Goal: Navigation & Orientation: Understand site structure

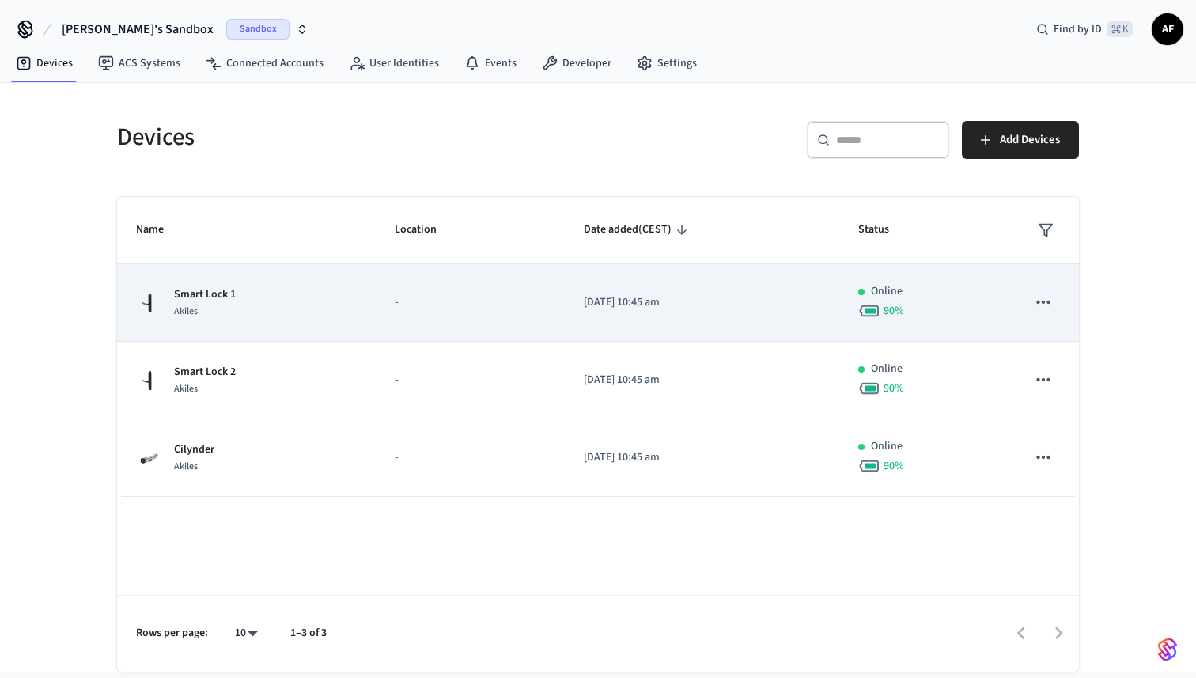
click at [1041, 299] on icon "sticky table" at bounding box center [1043, 302] width 21 height 21
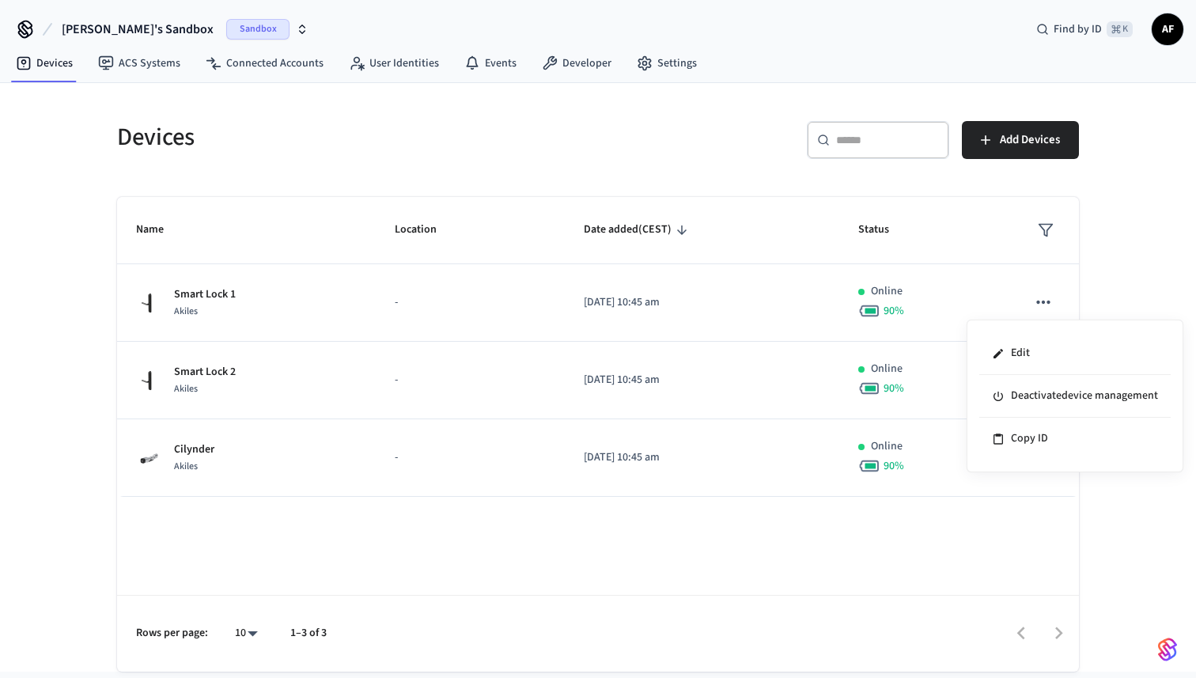
click at [1151, 285] on div at bounding box center [598, 339] width 1196 height 678
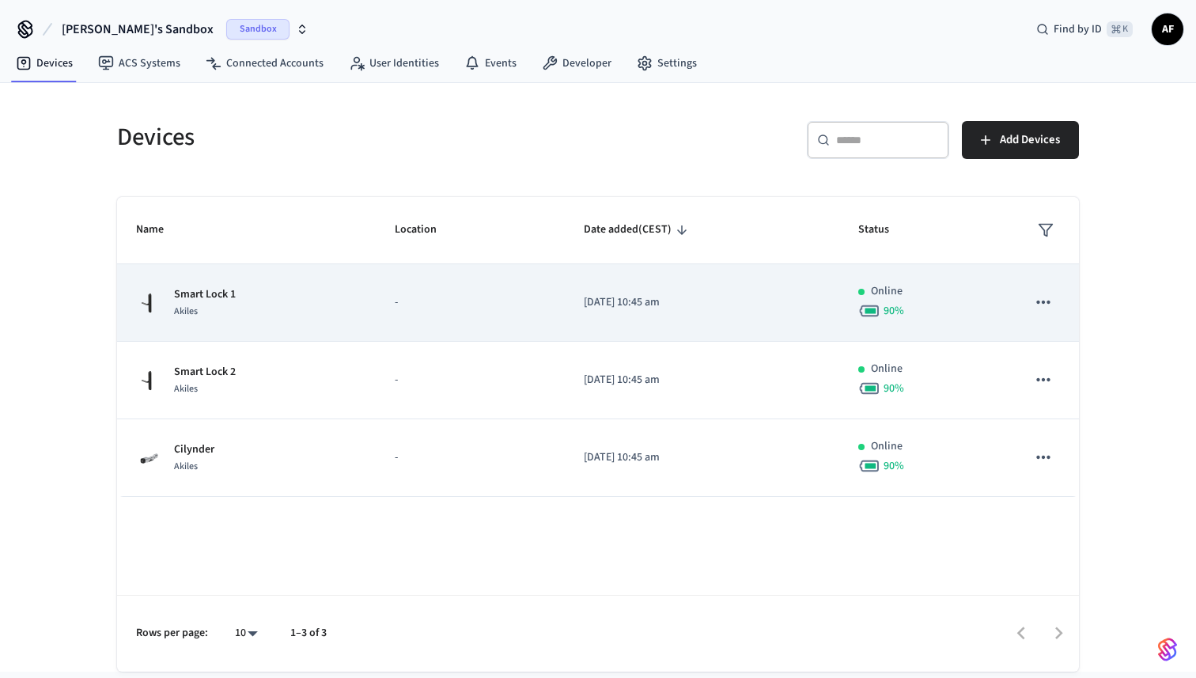
click at [210, 316] on div "Akiles" at bounding box center [205, 311] width 62 height 17
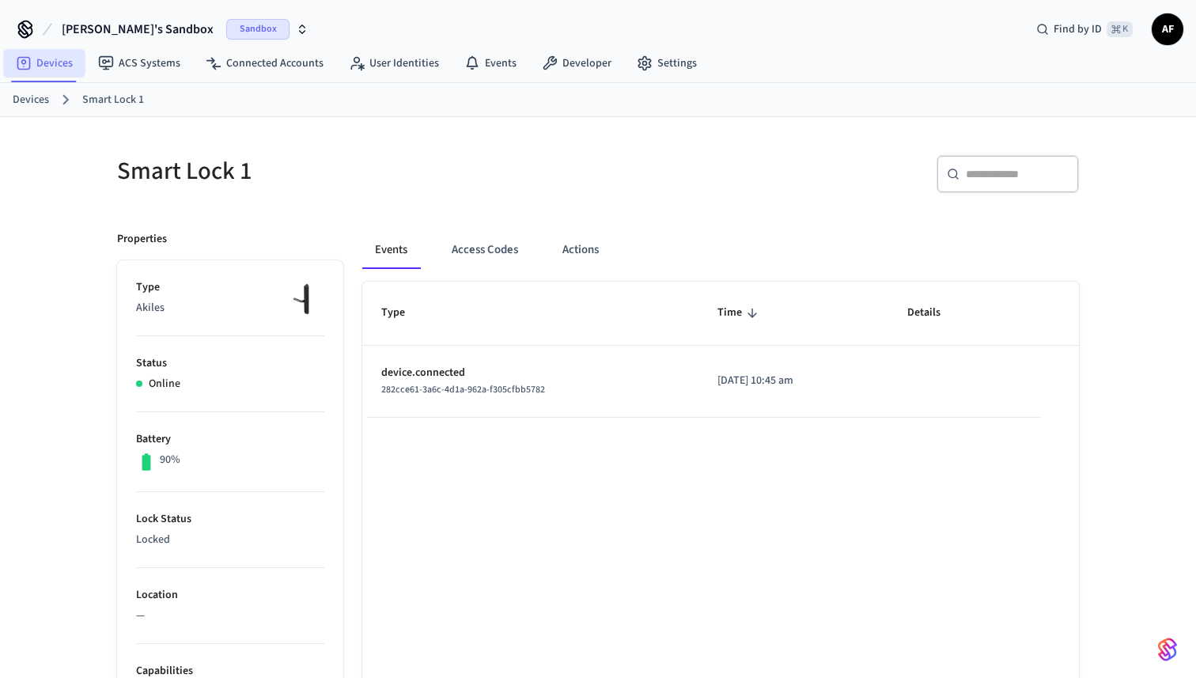
click at [64, 74] on link "Devices" at bounding box center [44, 63] width 82 height 28
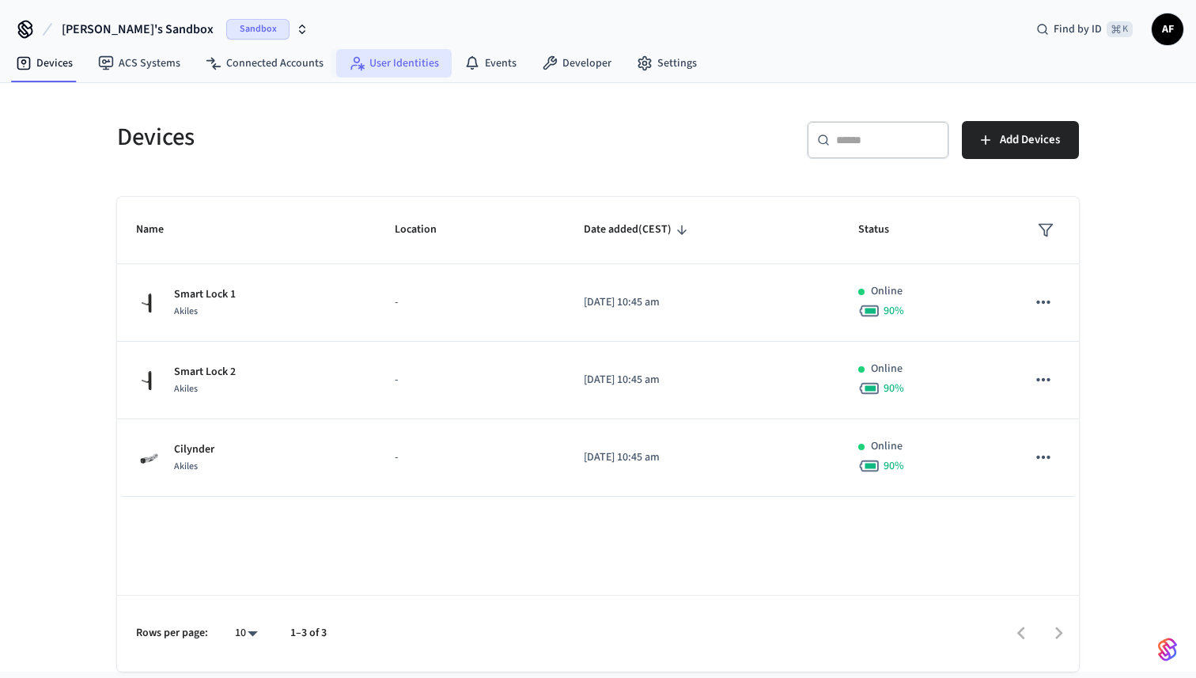
click at [418, 76] on link "User Identities" at bounding box center [393, 63] width 115 height 28
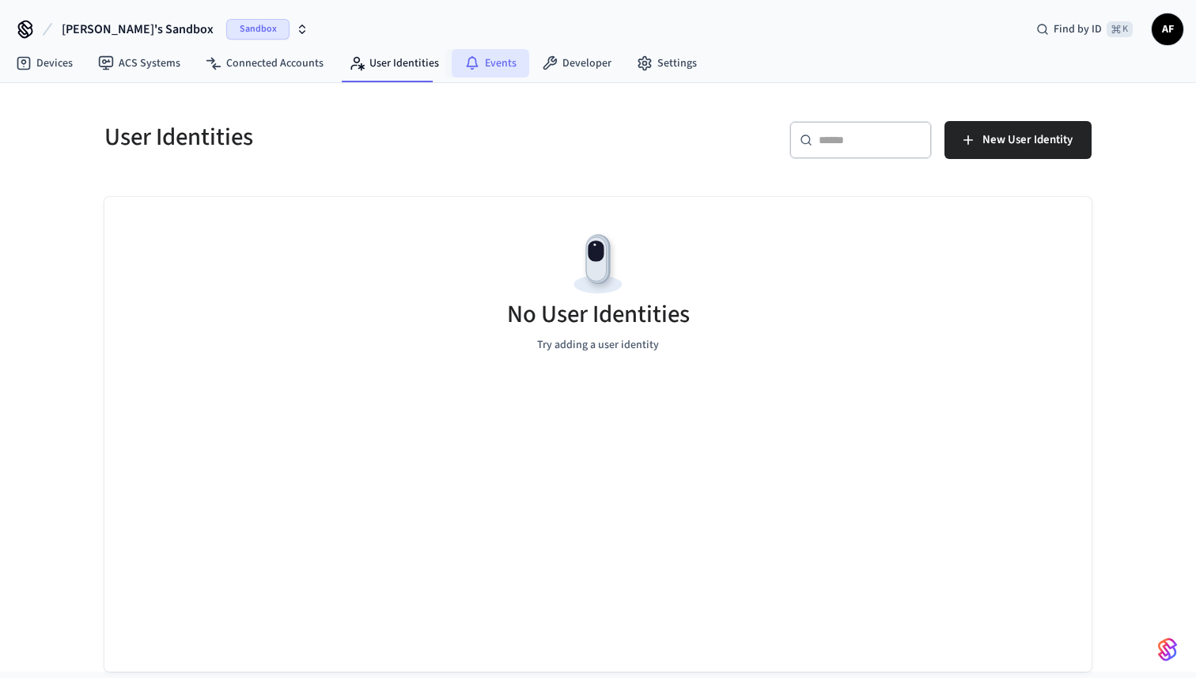
click at [472, 59] on icon at bounding box center [472, 63] width 16 height 16
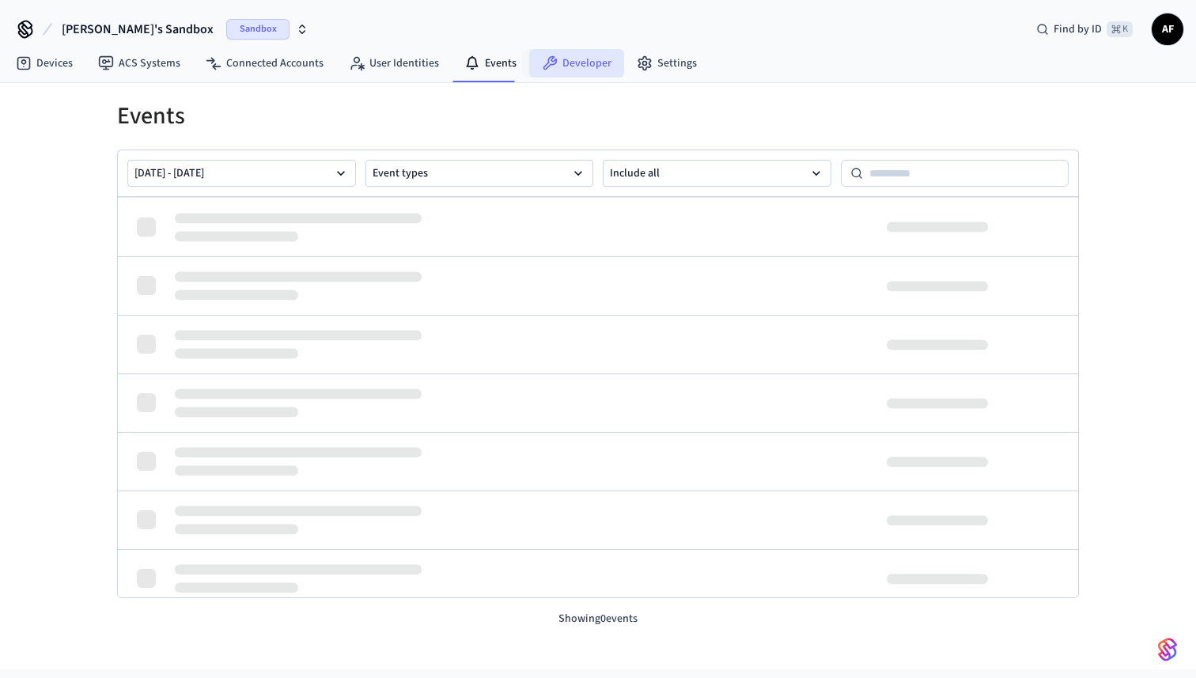
click at [579, 63] on link "Developer" at bounding box center [576, 63] width 95 height 28
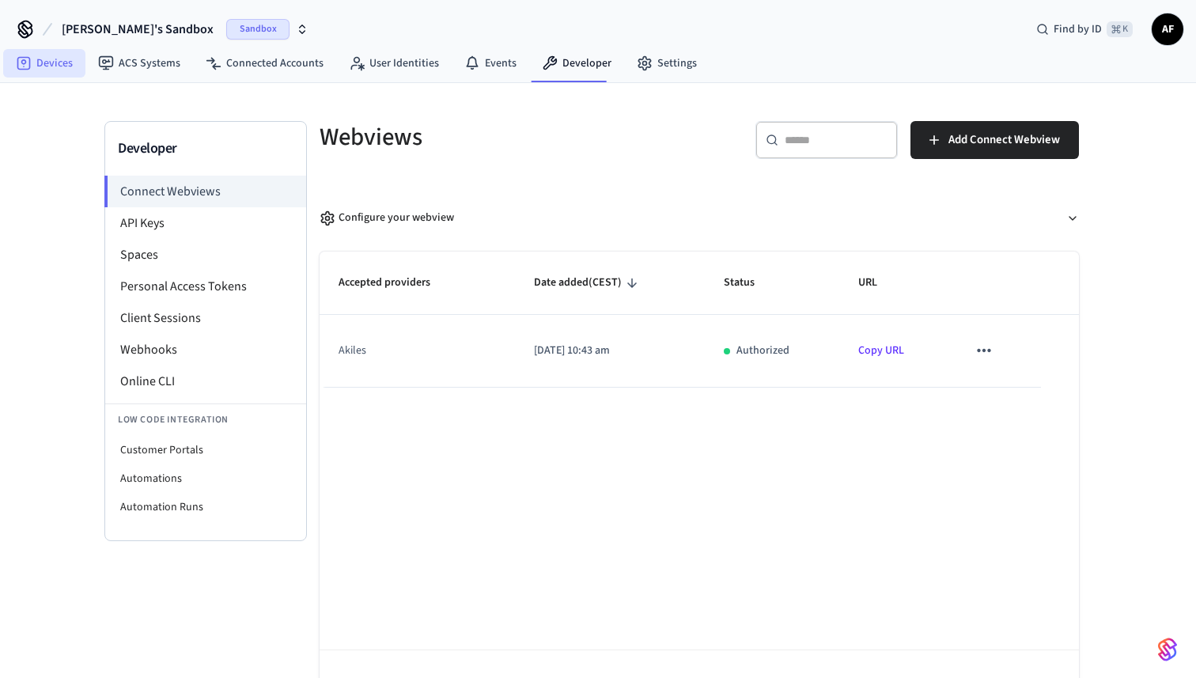
click at [55, 62] on link "Devices" at bounding box center [44, 63] width 82 height 28
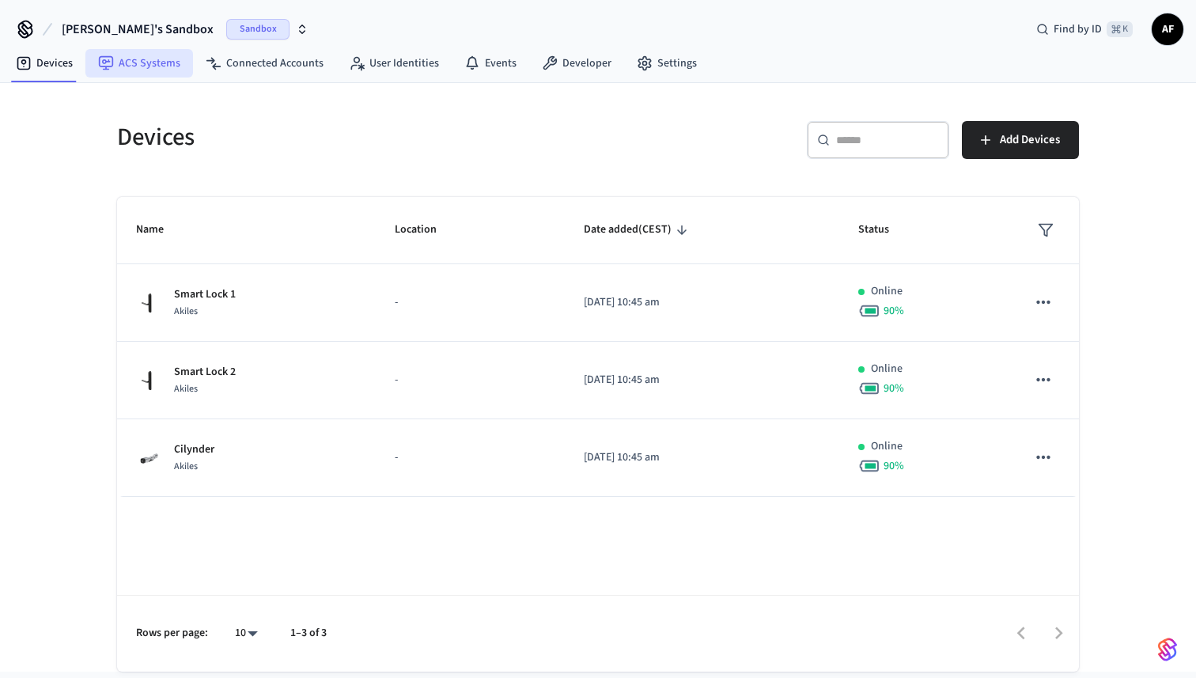
click at [150, 72] on link "ACS Systems" at bounding box center [139, 63] width 108 height 28
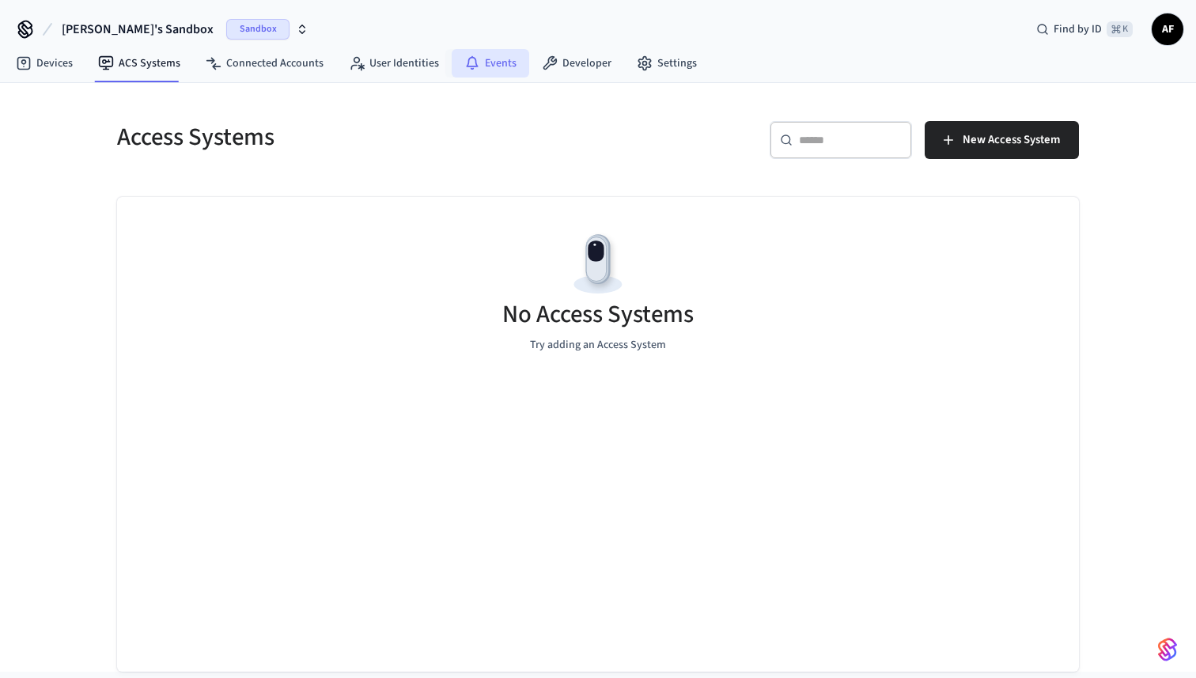
click at [489, 68] on link "Events" at bounding box center [491, 63] width 78 height 28
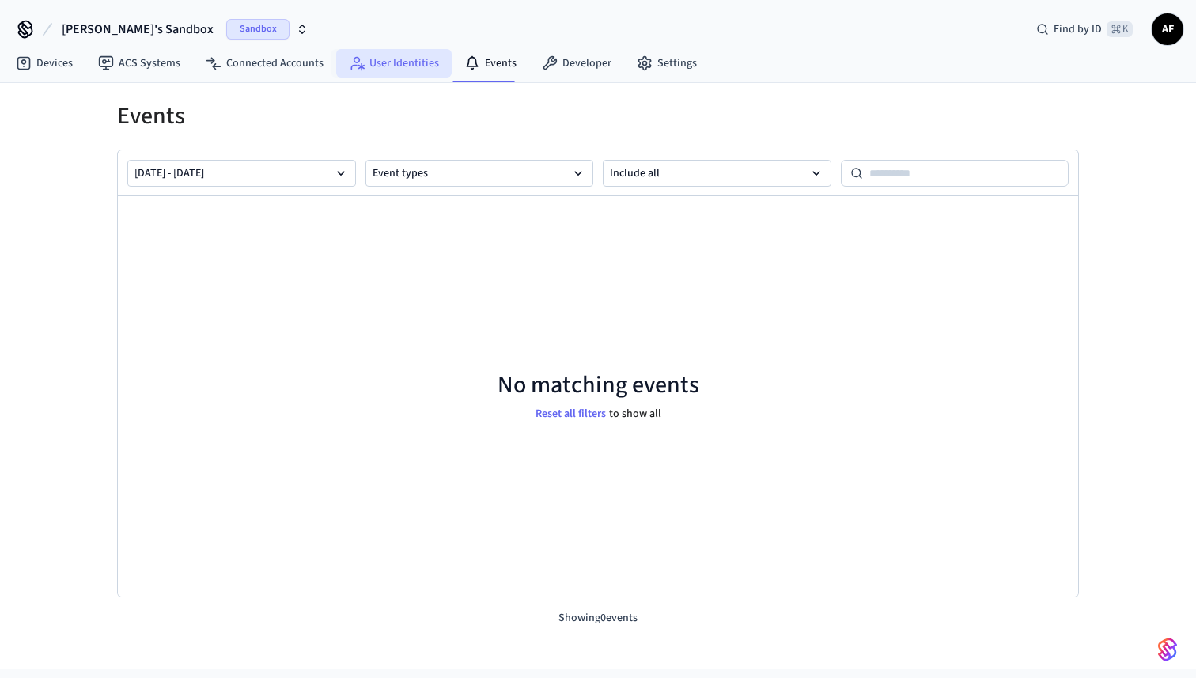
click at [340, 54] on link "User Identities" at bounding box center [393, 63] width 115 height 28
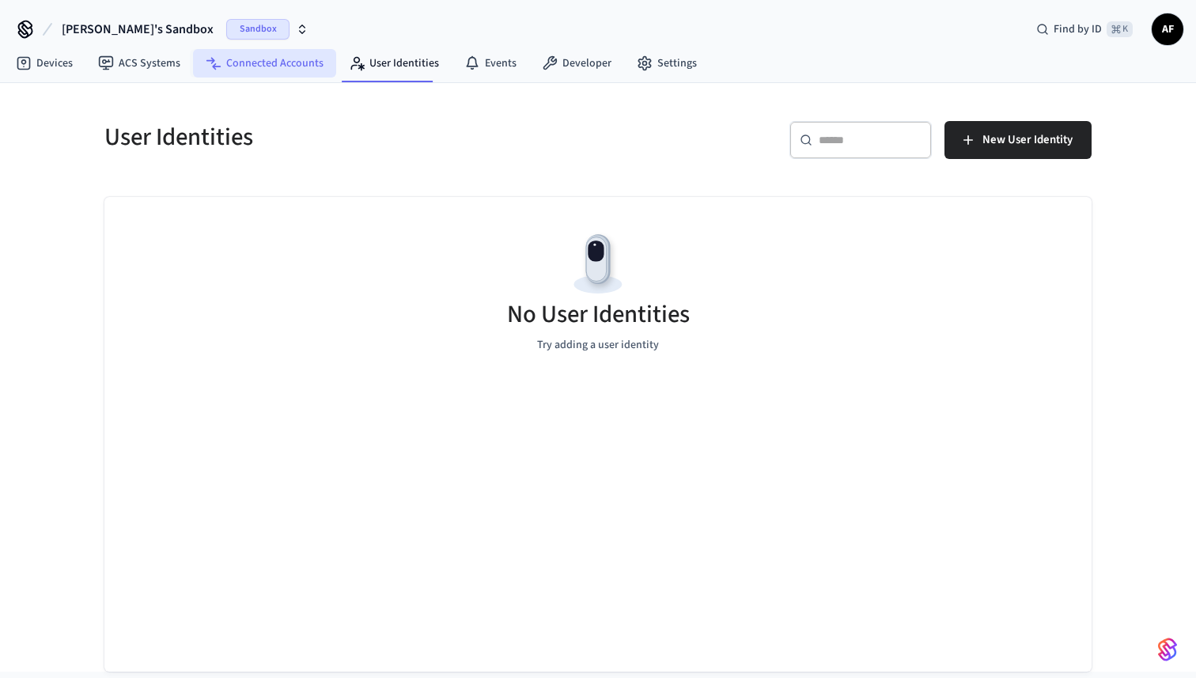
click at [199, 54] on link "Connected Accounts" at bounding box center [264, 63] width 143 height 28
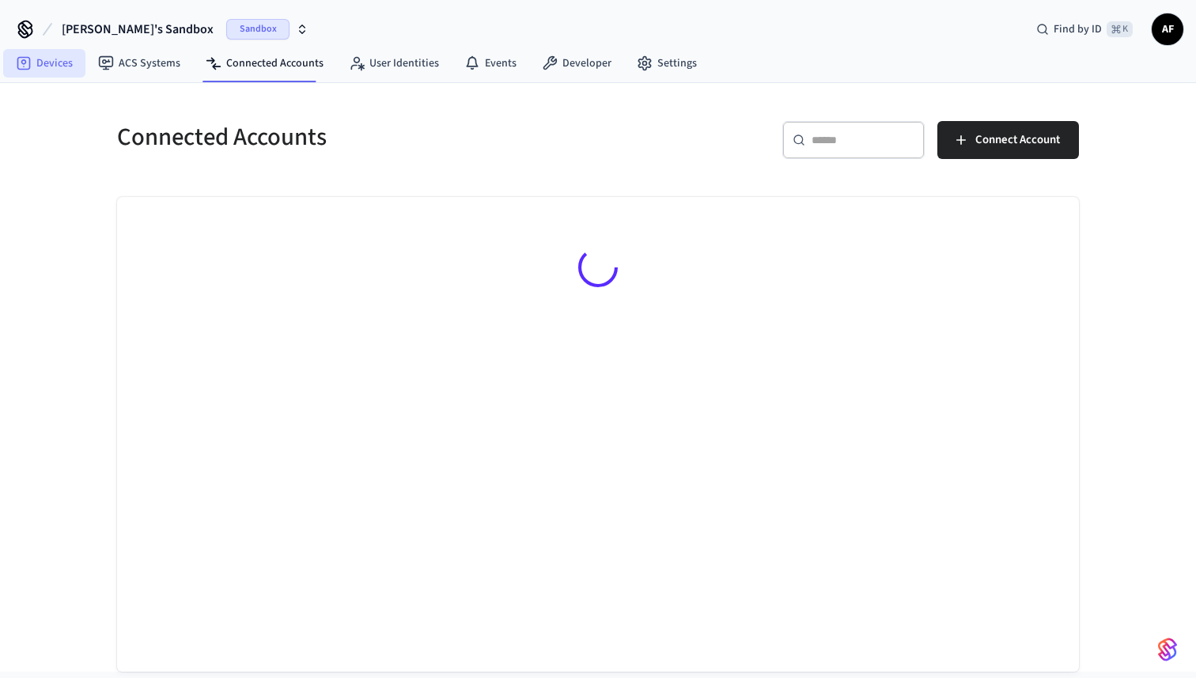
click at [9, 75] on link "Devices" at bounding box center [44, 63] width 82 height 28
